Goal: Entertainment & Leisure: Consume media (video, audio)

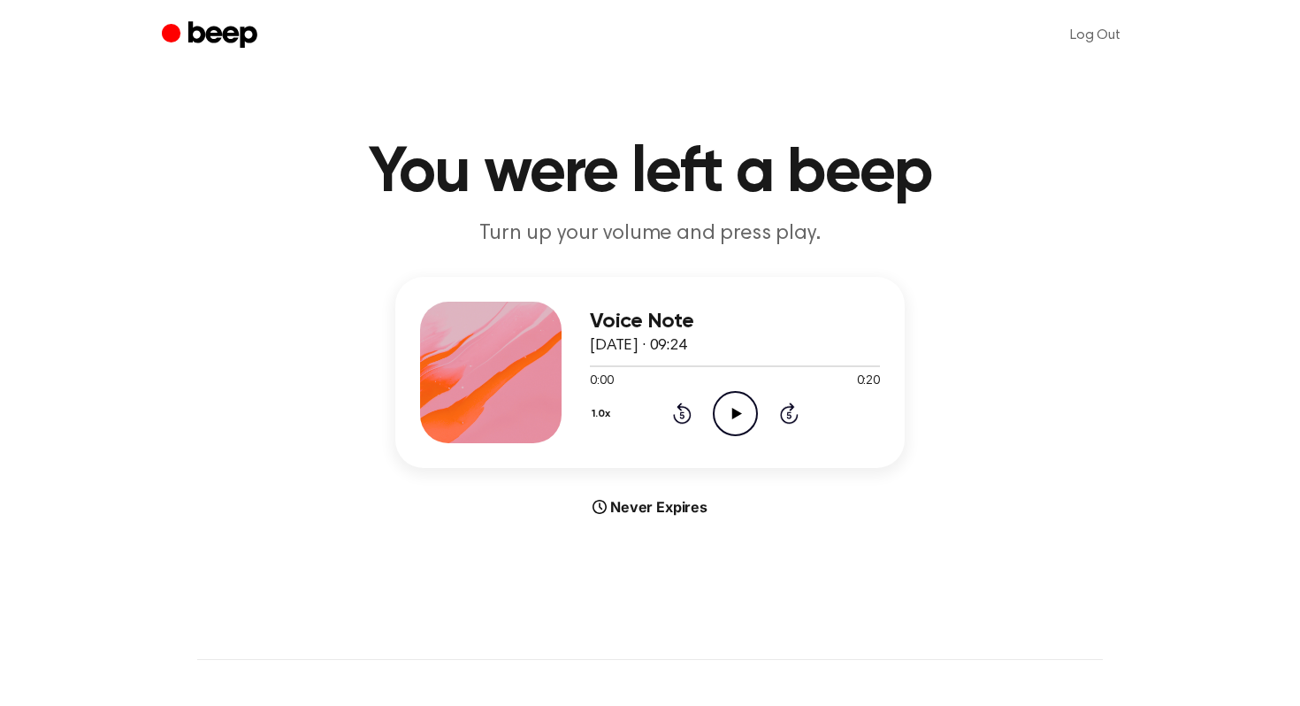
click at [722, 412] on icon "Play Audio" at bounding box center [735, 413] width 45 height 45
click at [723, 420] on icon "Play Audio" at bounding box center [735, 413] width 45 height 45
click at [728, 432] on circle at bounding box center [735, 413] width 43 height 43
click at [713, 404] on icon "Play Audio" at bounding box center [735, 413] width 45 height 45
click at [740, 439] on div "Voice Note 23 August 2025 · 13:09 0:00 0:33 Your browser does not support the […" at bounding box center [735, 372] width 290 height 141
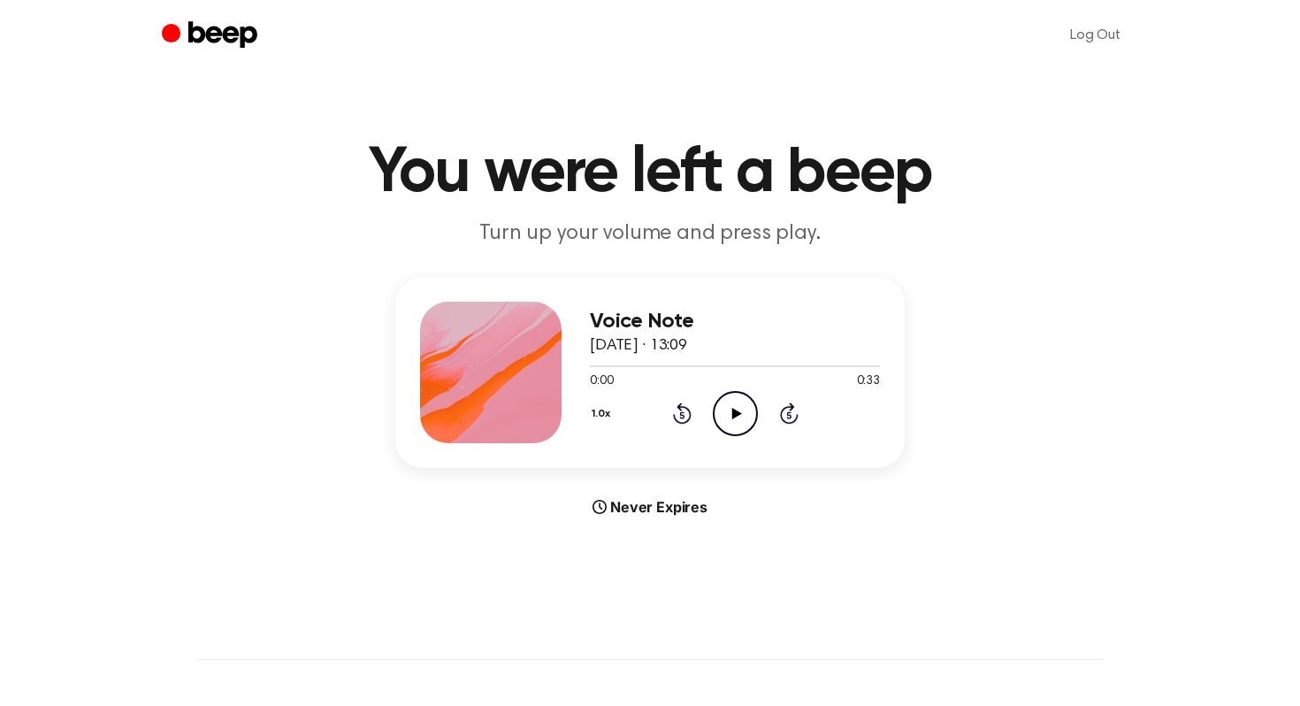
click at [719, 396] on icon "Play Audio" at bounding box center [735, 413] width 45 height 45
click at [718, 410] on icon "Play Audio" at bounding box center [735, 413] width 45 height 45
click at [739, 410] on icon "Pause Audio" at bounding box center [735, 413] width 45 height 45
click at [742, 401] on icon "Play Audio" at bounding box center [735, 413] width 45 height 45
click at [593, 361] on div at bounding box center [735, 365] width 290 height 14
